Goal: Information Seeking & Learning: Learn about a topic

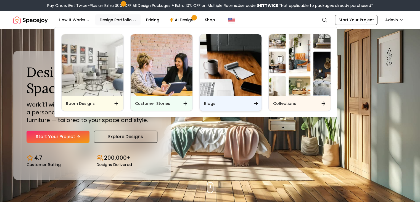
click at [219, 106] on div "Blogs" at bounding box center [231, 103] width 62 height 14
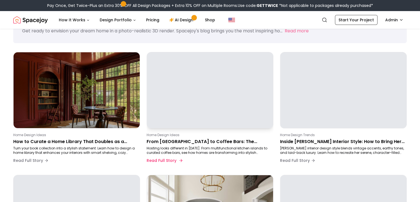
scroll to position [30, 0]
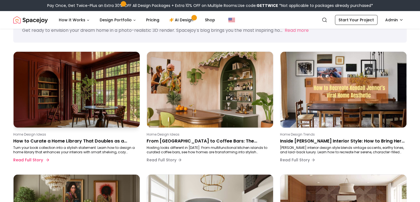
click at [121, 133] on p "Home Design Ideas" at bounding box center [75, 134] width 125 height 4
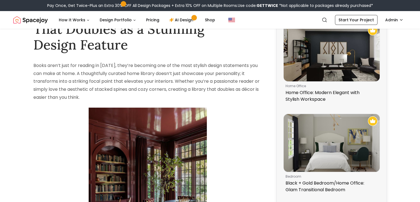
scroll to position [36, 0]
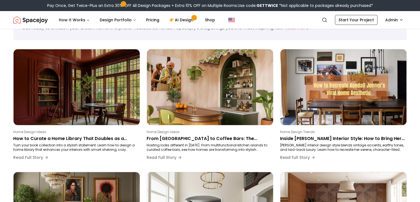
scroll to position [30, 0]
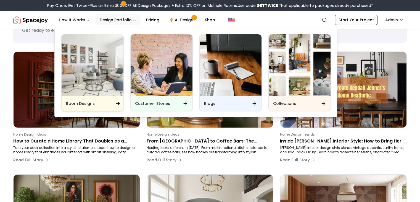
click at [101, 103] on div "Room Designs" at bounding box center [93, 103] width 62 height 14
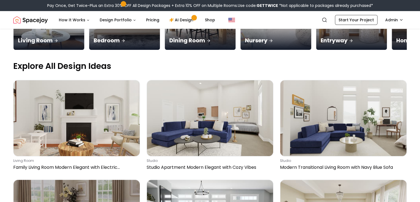
scroll to position [157, 0]
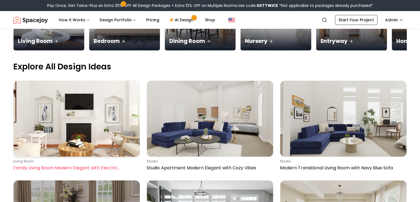
click at [85, 92] on img at bounding box center [77, 119] width 126 height 76
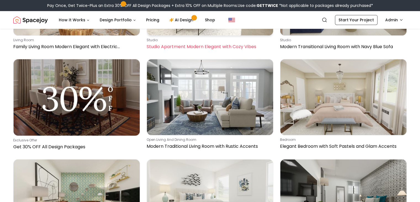
scroll to position [277, 0]
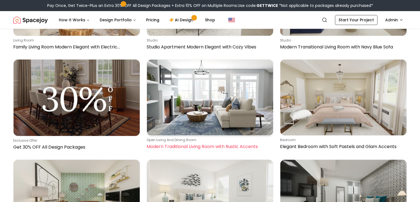
click at [243, 74] on img at bounding box center [210, 97] width 126 height 76
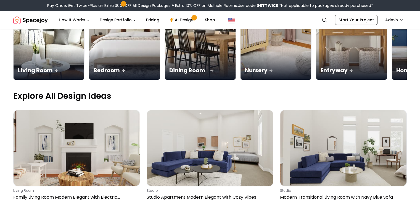
scroll to position [128, 0]
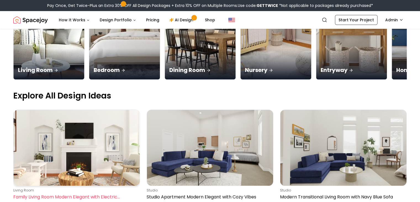
click at [110, 110] on img at bounding box center [77, 148] width 126 height 76
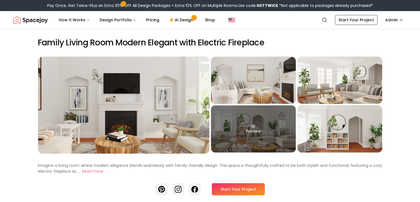
click at [259, 139] on div "Preview" at bounding box center [253, 128] width 85 height 47
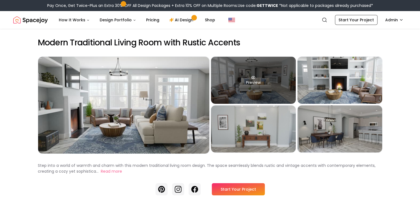
click at [259, 77] on div "Preview" at bounding box center [253, 80] width 85 height 47
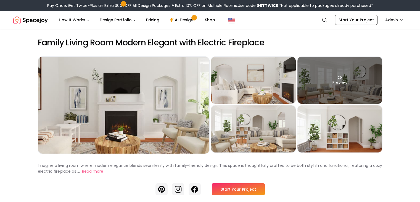
click at [317, 88] on div "Preview" at bounding box center [339, 80] width 85 height 47
